Goal: Information Seeking & Learning: Find specific fact

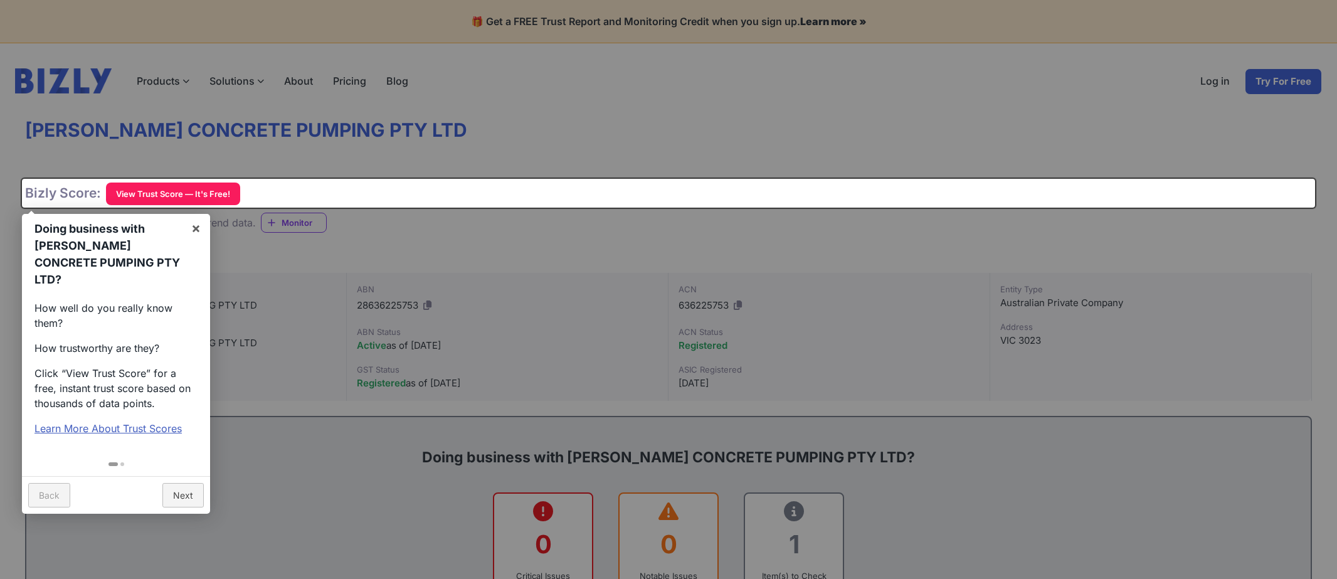
click at [528, 283] on div at bounding box center [668, 289] width 1337 height 579
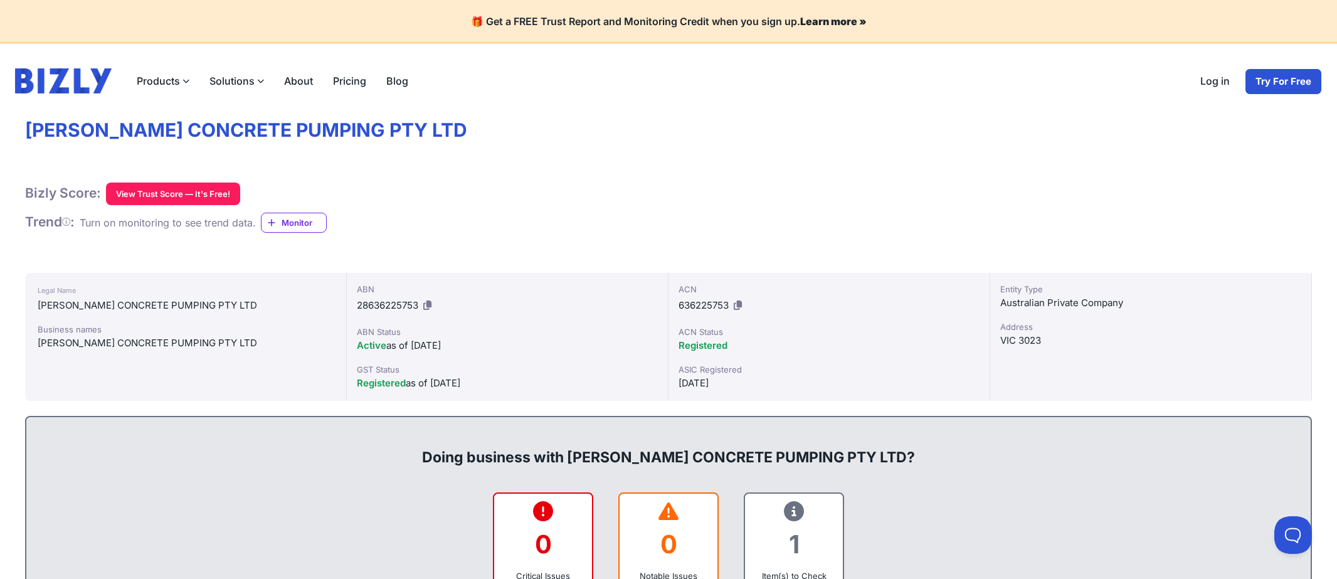
drag, startPoint x: 471, startPoint y: 343, endPoint x: 413, endPoint y: 343, distance: 58.3
click at [413, 343] on div "Active as of [DATE]" at bounding box center [507, 345] width 301 height 15
click at [707, 302] on span "636225753" at bounding box center [703, 305] width 50 height 12
copy span "636225753"
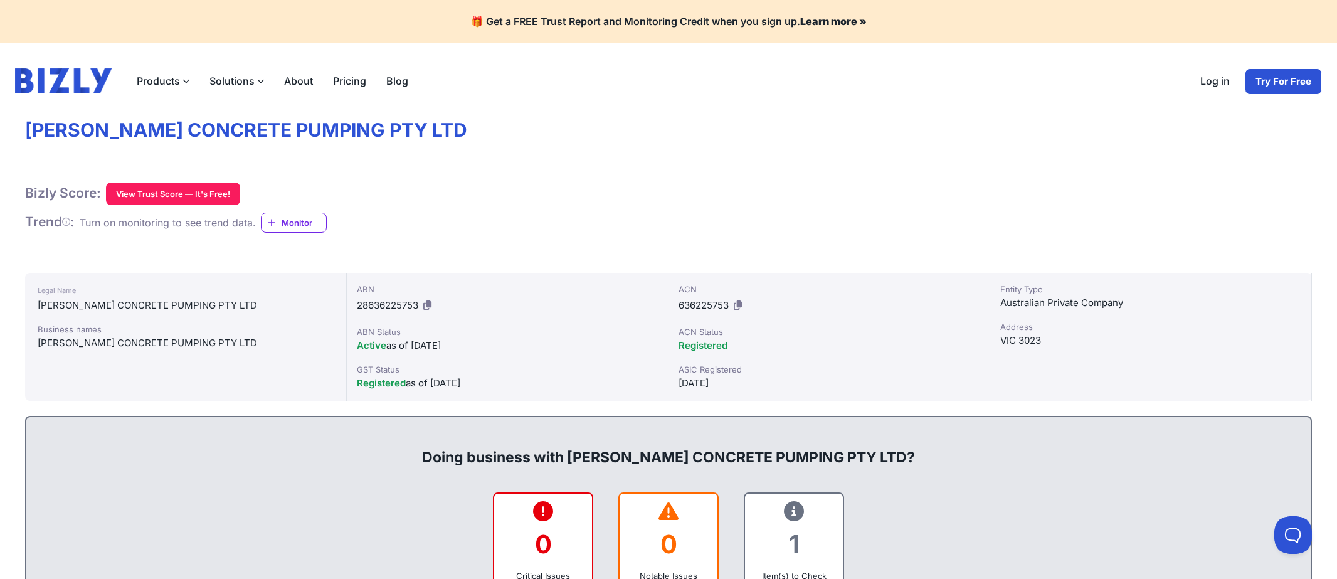
drag, startPoint x: 215, startPoint y: 300, endPoint x: 36, endPoint y: 309, distance: 179.5
click at [36, 309] on div "Legal Name [PERSON_NAME] CONCRETE PUMPING PTY LTD Business names [PERSON_NAME] …" at bounding box center [186, 337] width 322 height 128
drag, startPoint x: 209, startPoint y: 354, endPoint x: 218, endPoint y: 349, distance: 10.7
click at [210, 354] on div "Legal Name [PERSON_NAME] CONCRETE PUMPING PTY LTD Business names [PERSON_NAME] …" at bounding box center [186, 337] width 322 height 128
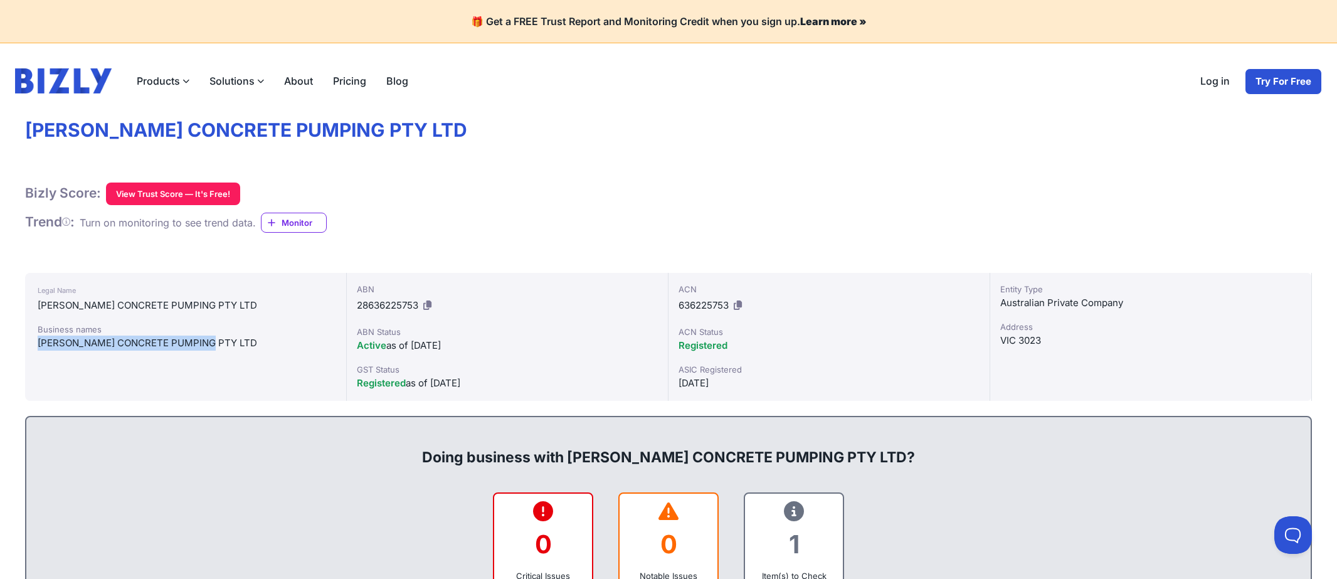
drag, startPoint x: 218, startPoint y: 345, endPoint x: 29, endPoint y: 342, distance: 188.1
click at [29, 342] on div "Legal Name [PERSON_NAME] CONCRETE PUMPING PTY LTD Business names [PERSON_NAME] …" at bounding box center [186, 337] width 322 height 128
copy div "[PERSON_NAME] CONCRETE PUMPING PTY LTD"
